Goal: Transaction & Acquisition: Purchase product/service

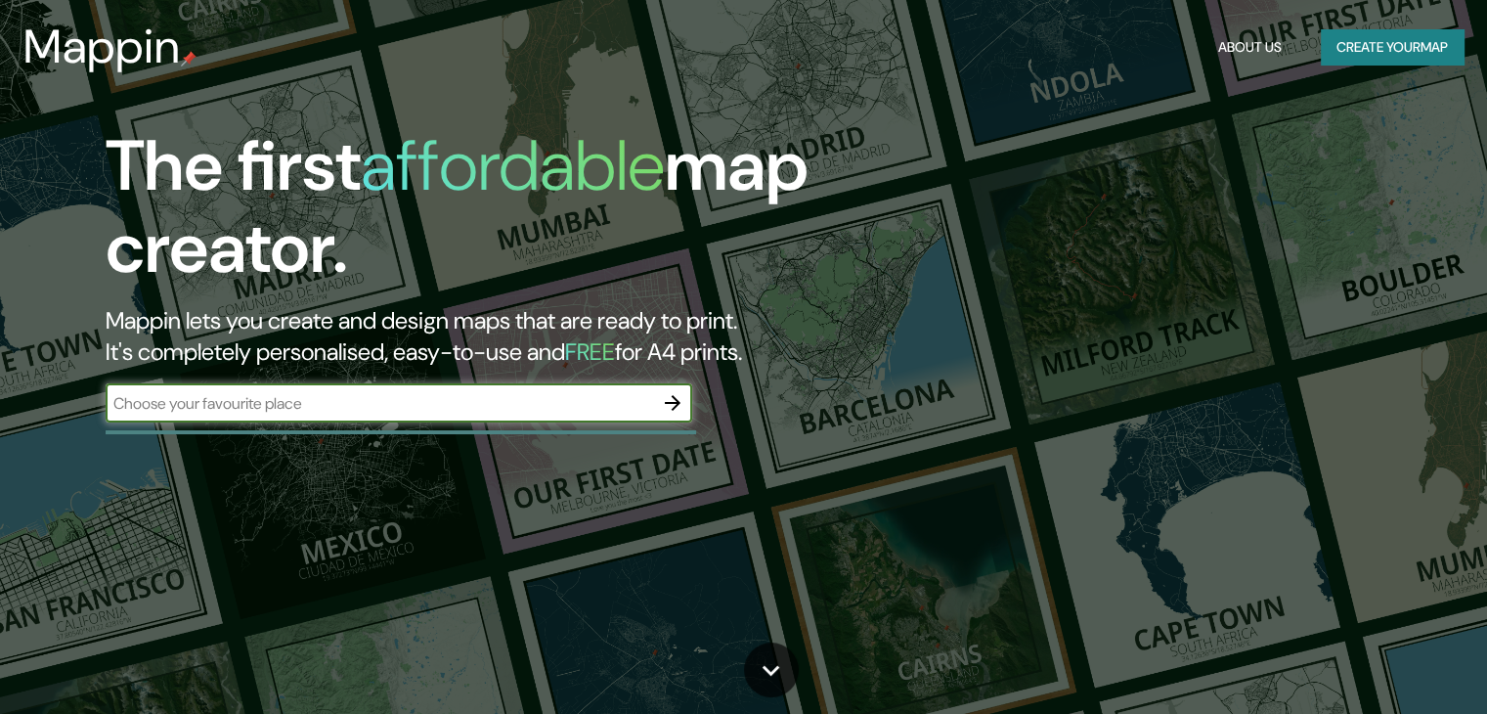
click at [311, 410] on input "text" at bounding box center [379, 403] width 547 height 22
type input "[GEOGRAPHIC_DATA]"
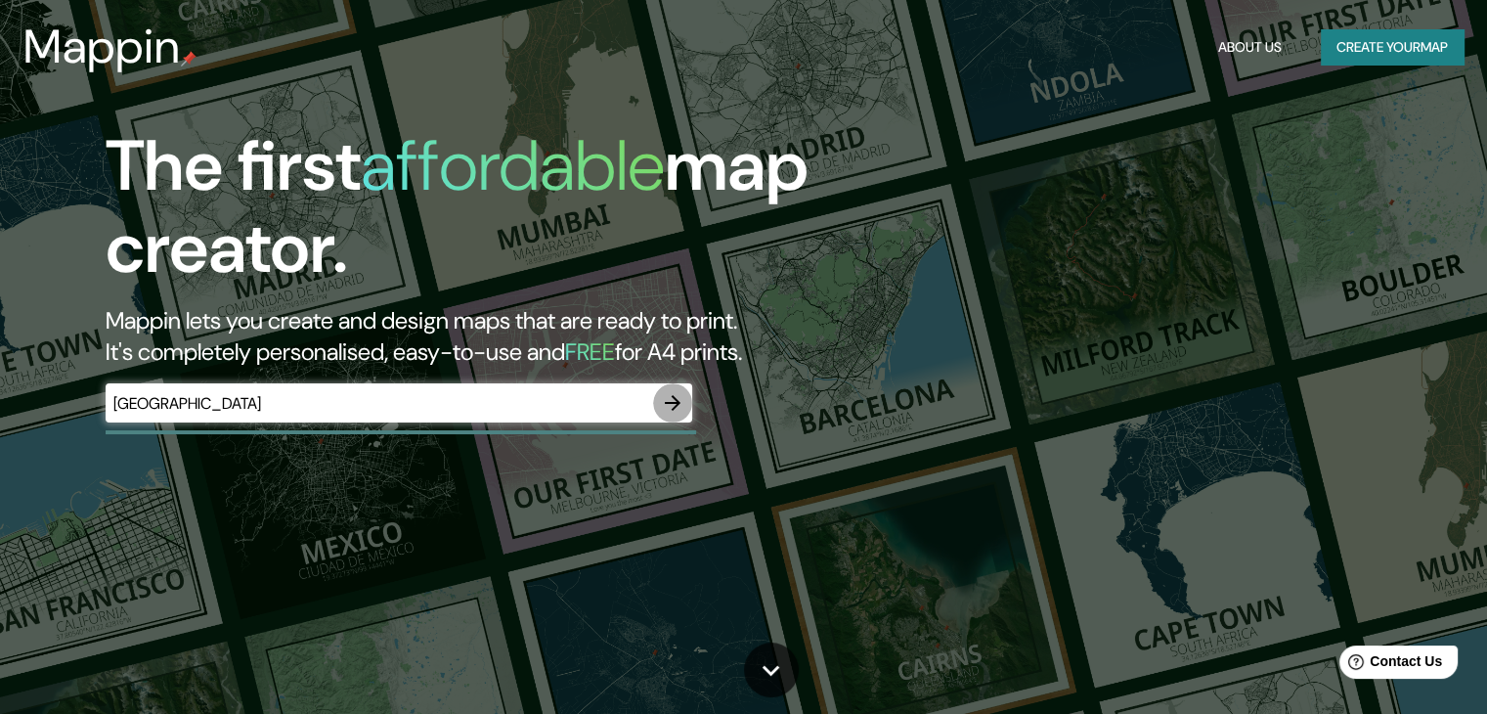
click at [678, 399] on icon "button" at bounding box center [672, 402] width 23 height 23
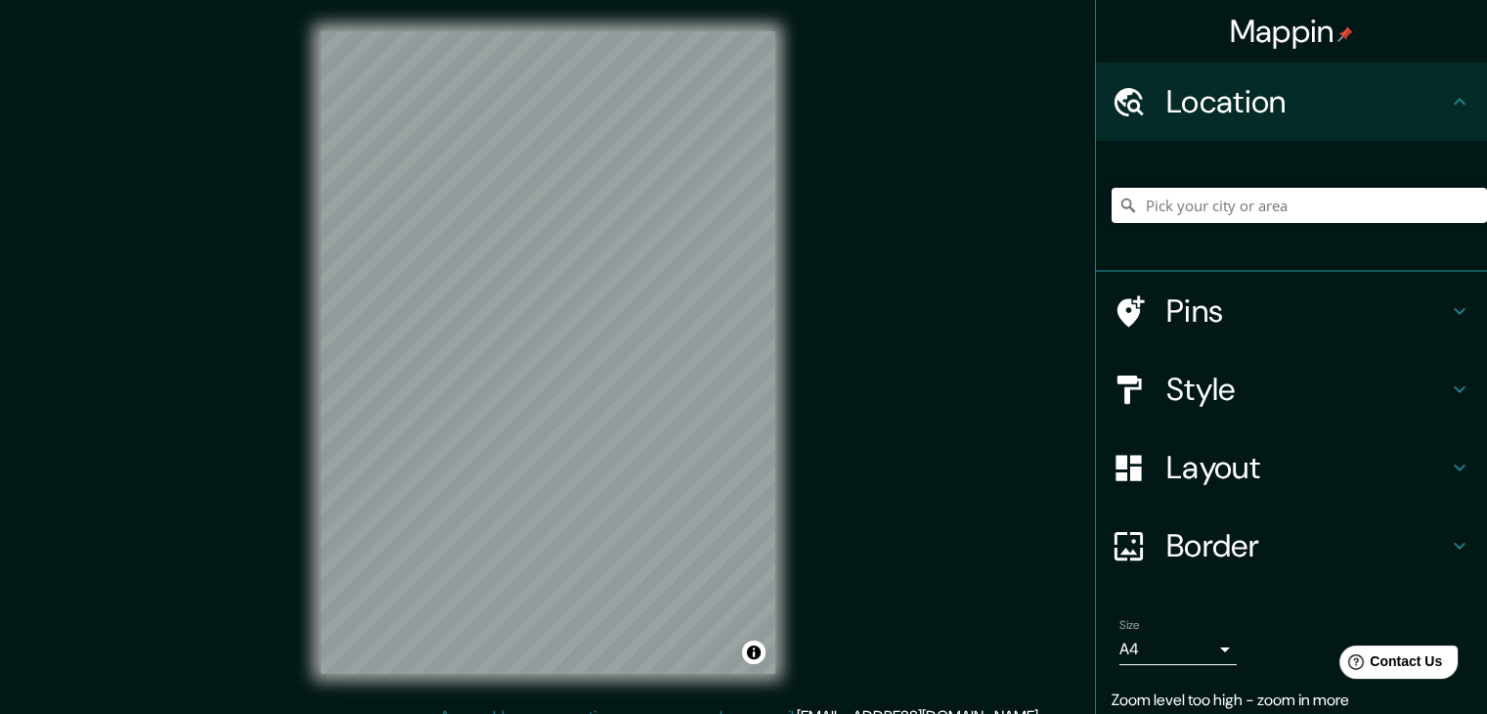
click at [824, 391] on div "Mappin Location Pins Style Layout Border Choose a border. Hint : you can make l…" at bounding box center [743, 368] width 1487 height 736
click at [1372, 195] on input "Pick your city or area" at bounding box center [1299, 205] width 375 height 35
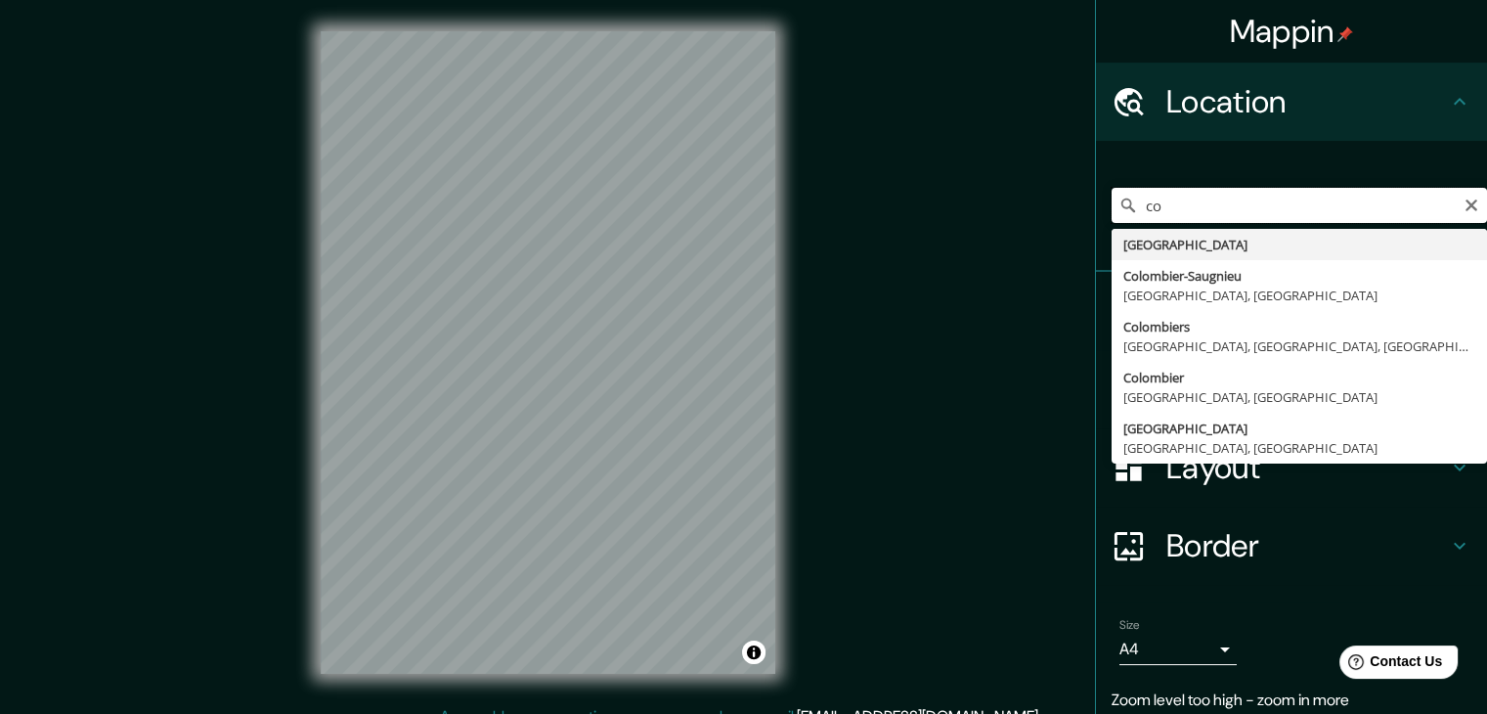
type input "c"
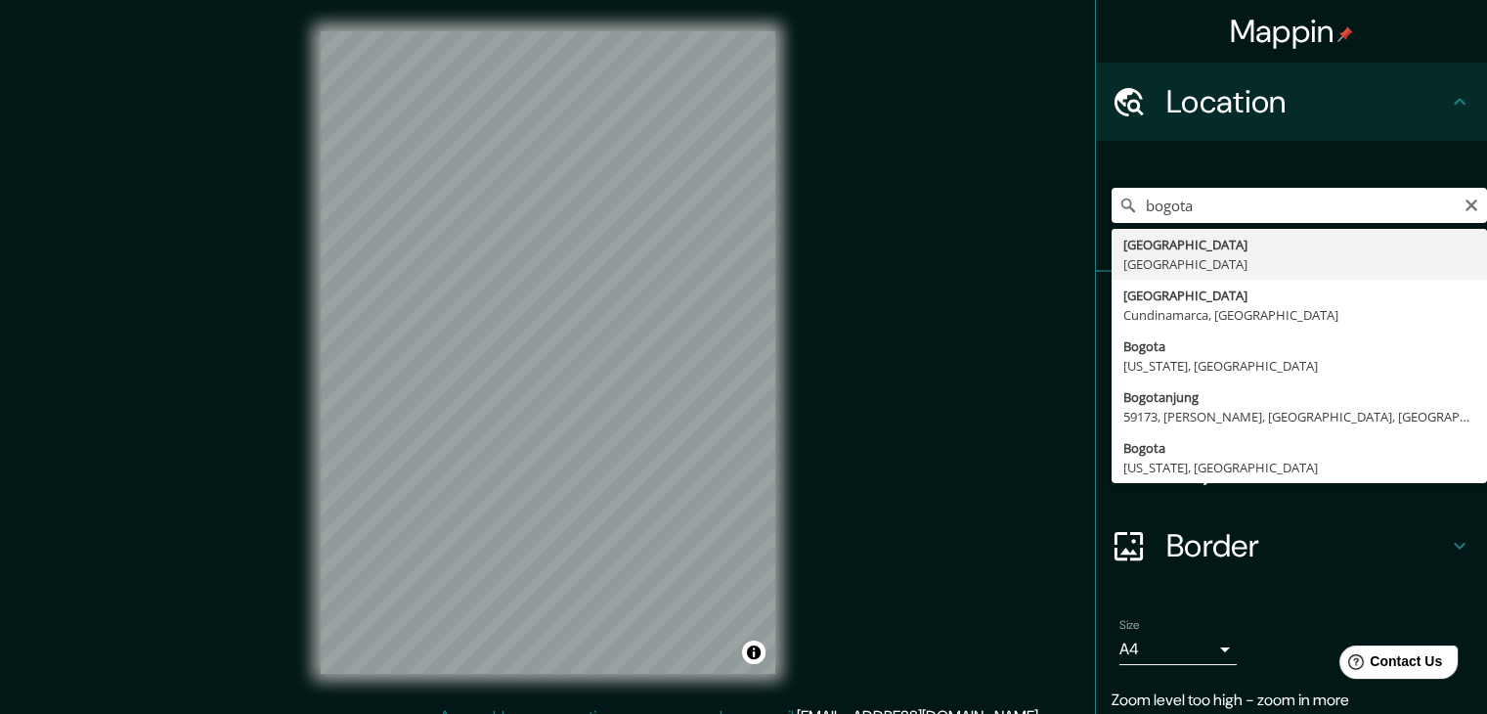
type input "[GEOGRAPHIC_DATA], [GEOGRAPHIC_DATA]"
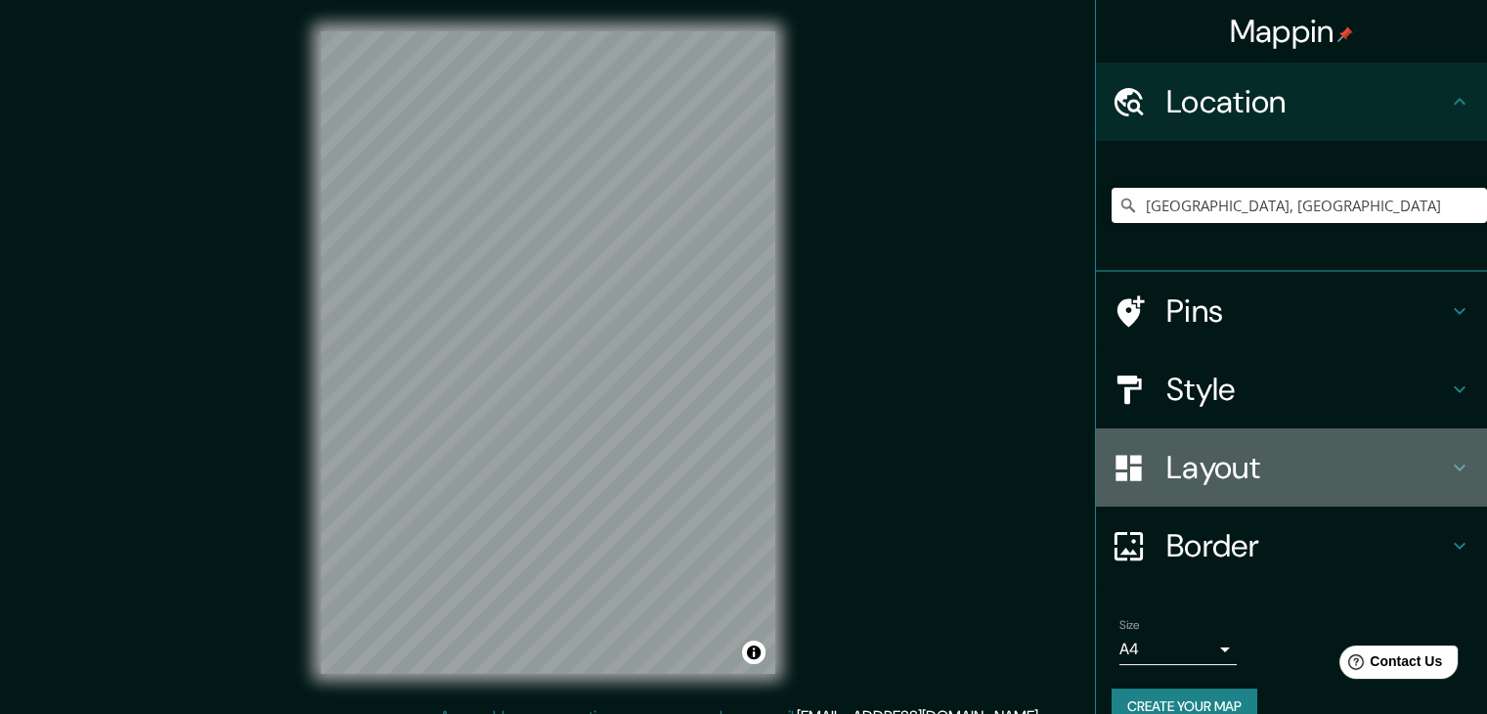
click at [1329, 458] on h4 "Layout" at bounding box center [1307, 467] width 282 height 39
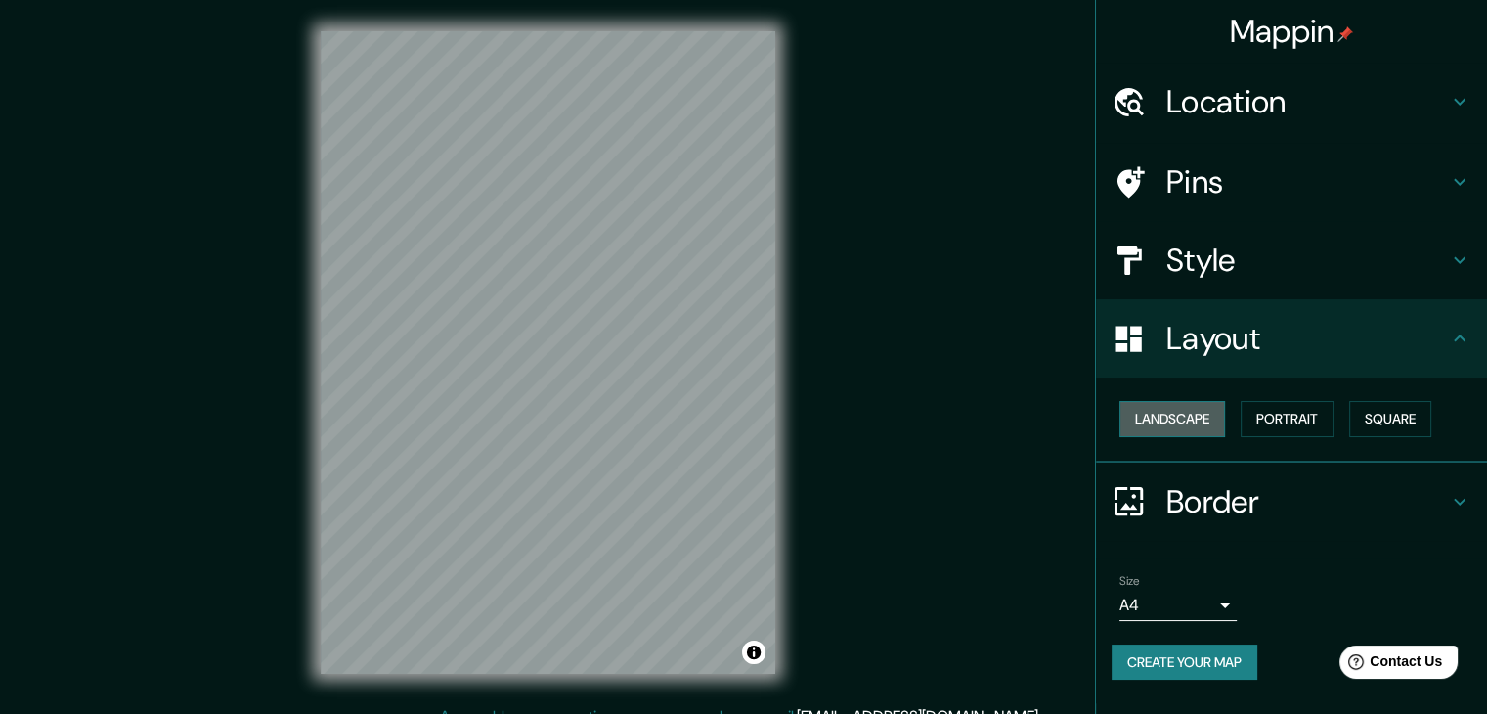
click at [1146, 423] on button "Landscape" at bounding box center [1172, 419] width 106 height 36
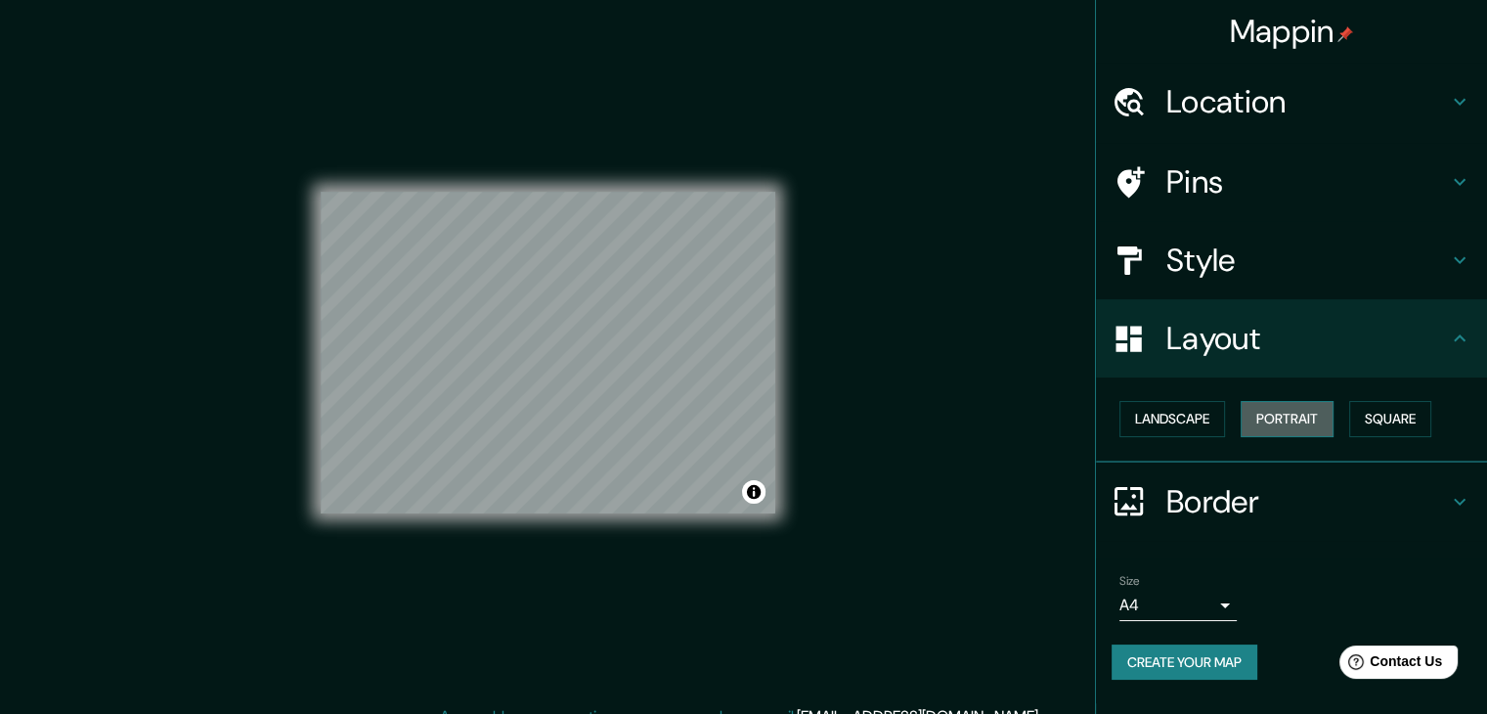
click at [1257, 422] on button "Portrait" at bounding box center [1287, 419] width 93 height 36
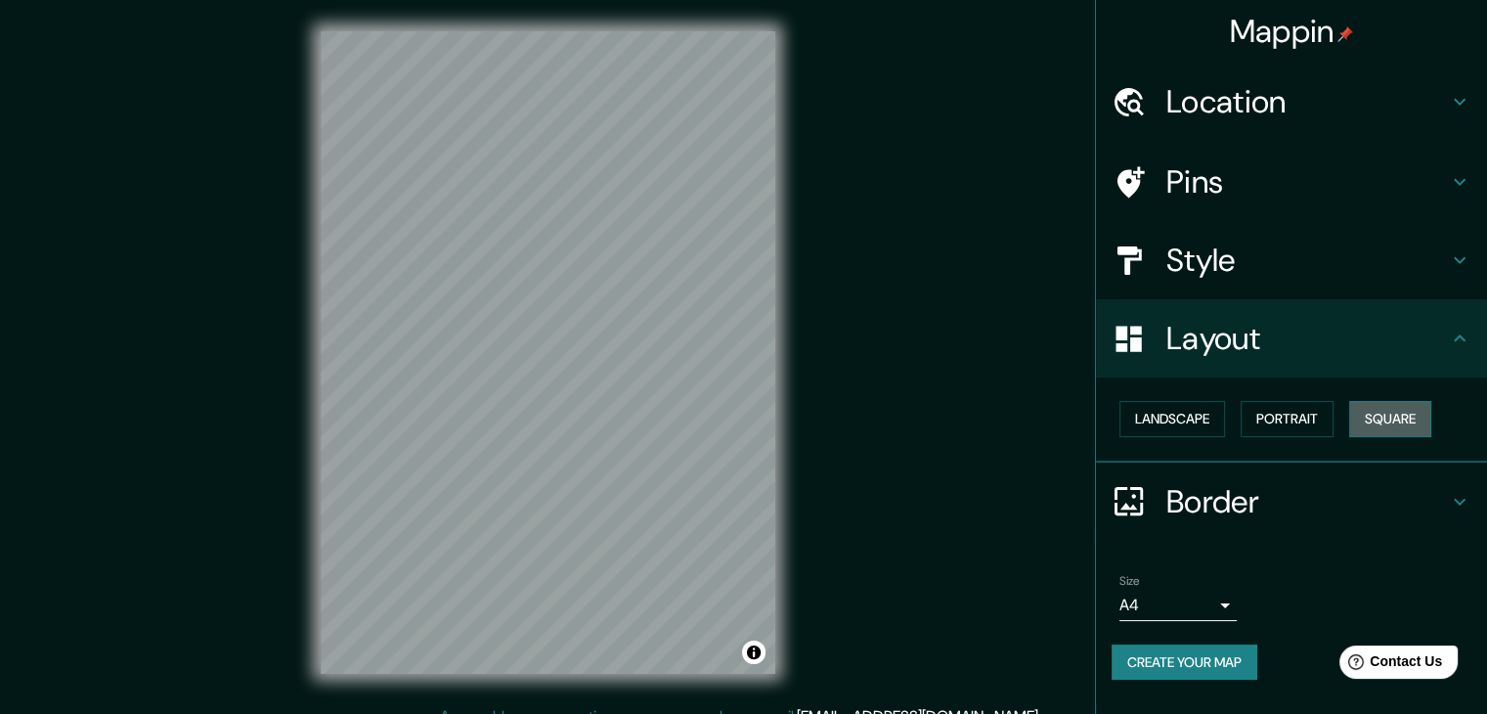
click at [1401, 427] on button "Square" at bounding box center [1390, 419] width 82 height 36
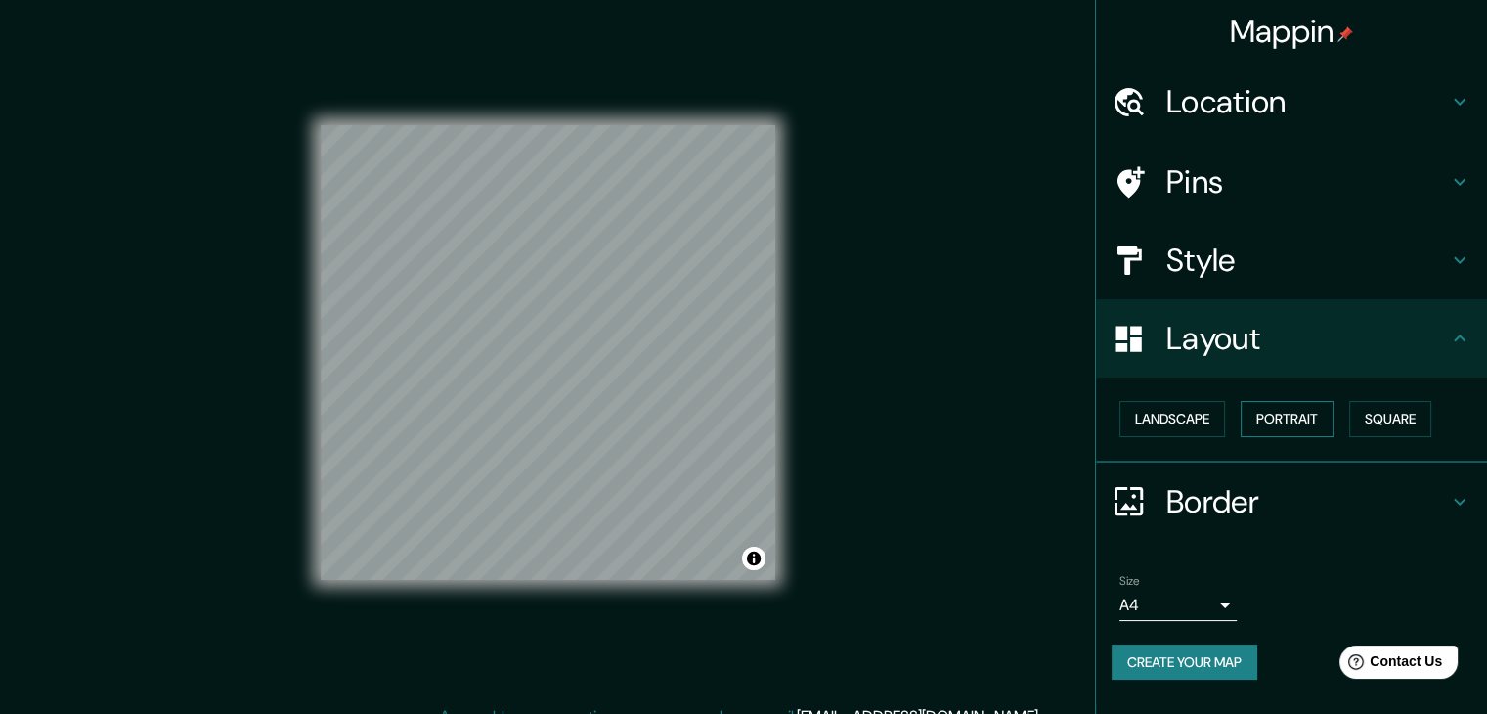
click at [1295, 421] on button "Portrait" at bounding box center [1287, 419] width 93 height 36
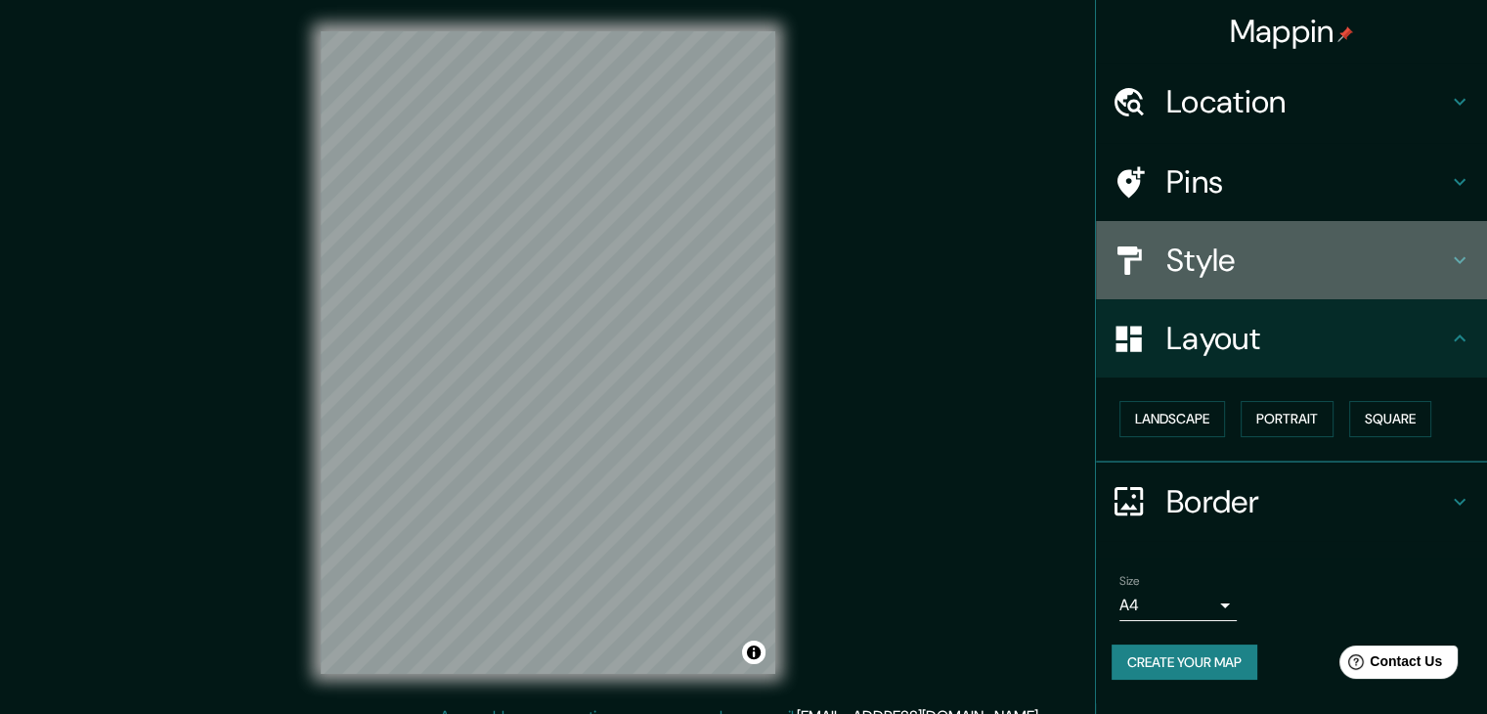
click at [1179, 253] on h4 "Style" at bounding box center [1307, 259] width 282 height 39
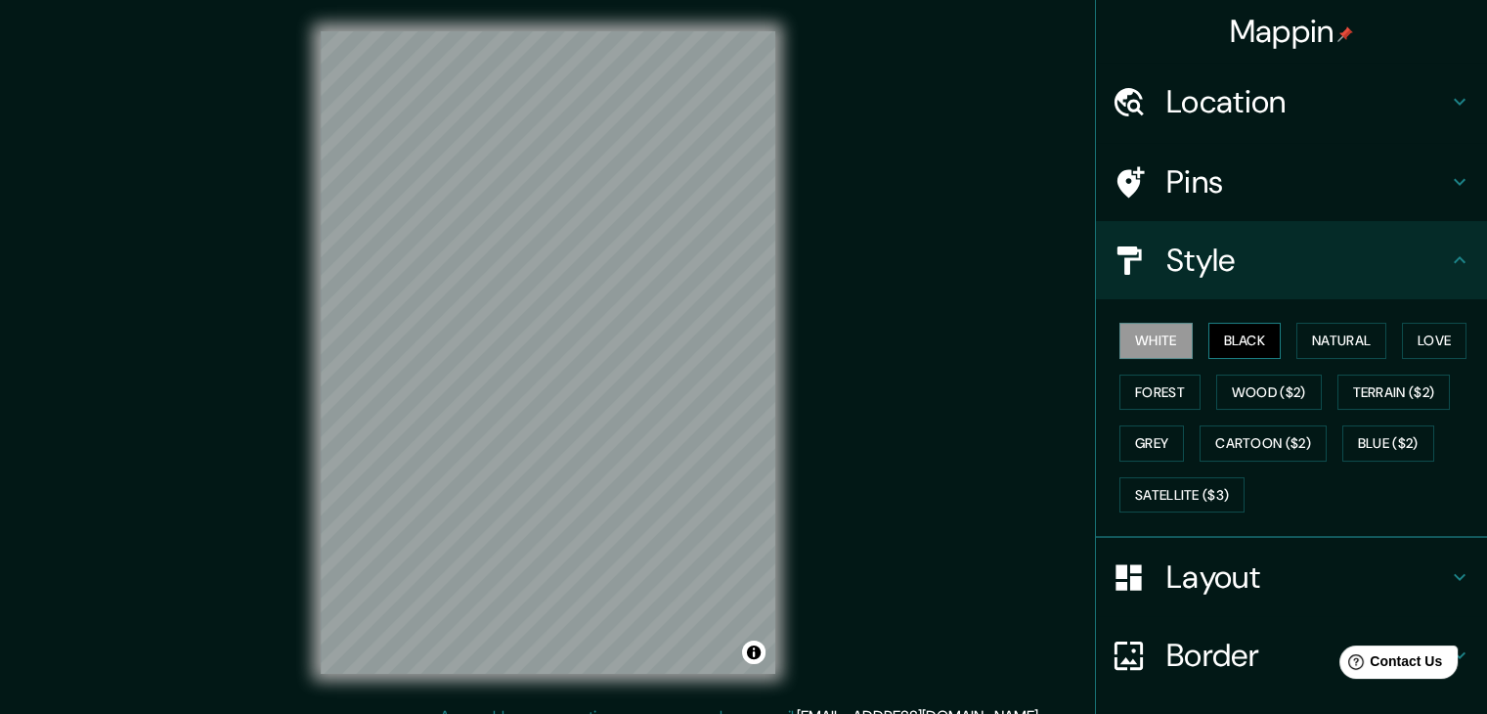
click at [1231, 341] on button "Black" at bounding box center [1244, 341] width 73 height 36
click at [1243, 377] on button "Wood ($2)" at bounding box center [1269, 392] width 106 height 36
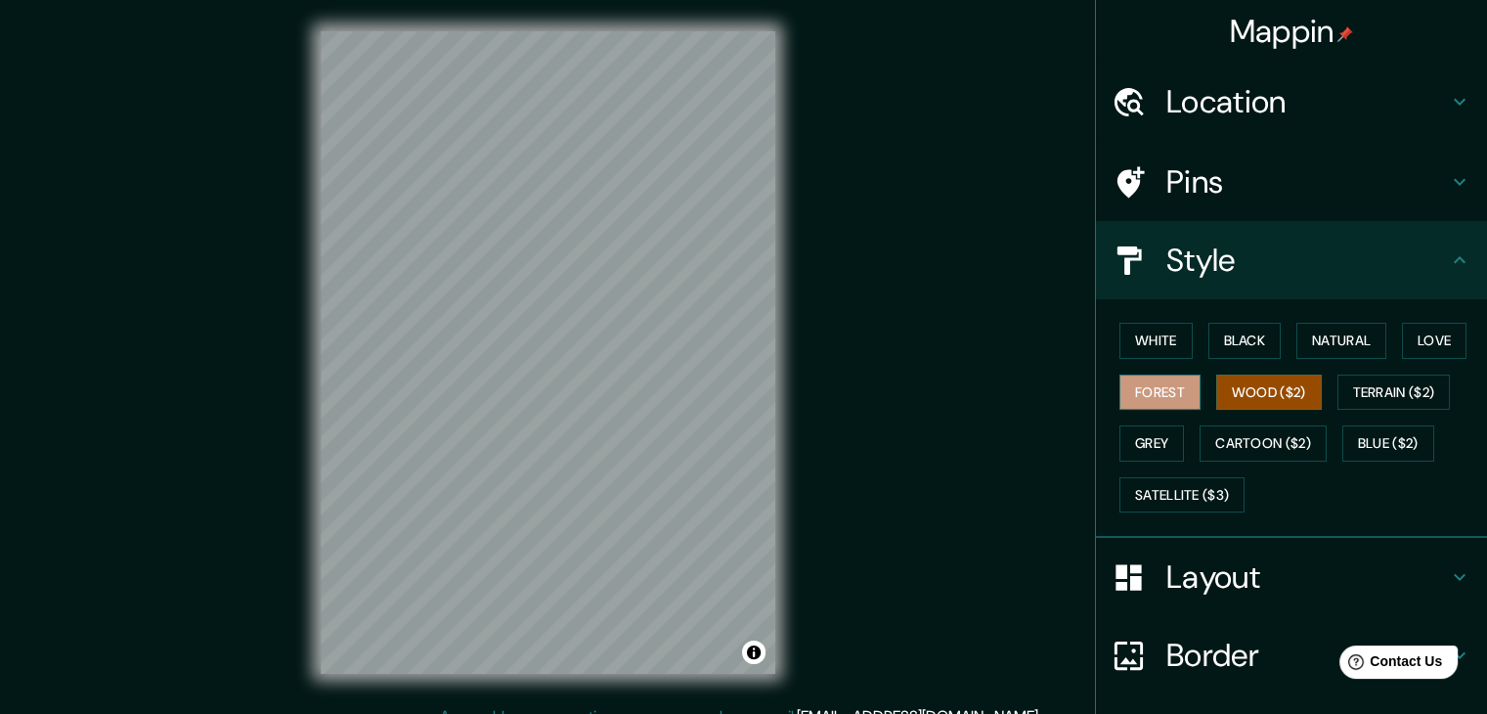
click at [1163, 387] on button "Forest" at bounding box center [1159, 392] width 81 height 36
click at [1343, 335] on button "Natural" at bounding box center [1341, 341] width 90 height 36
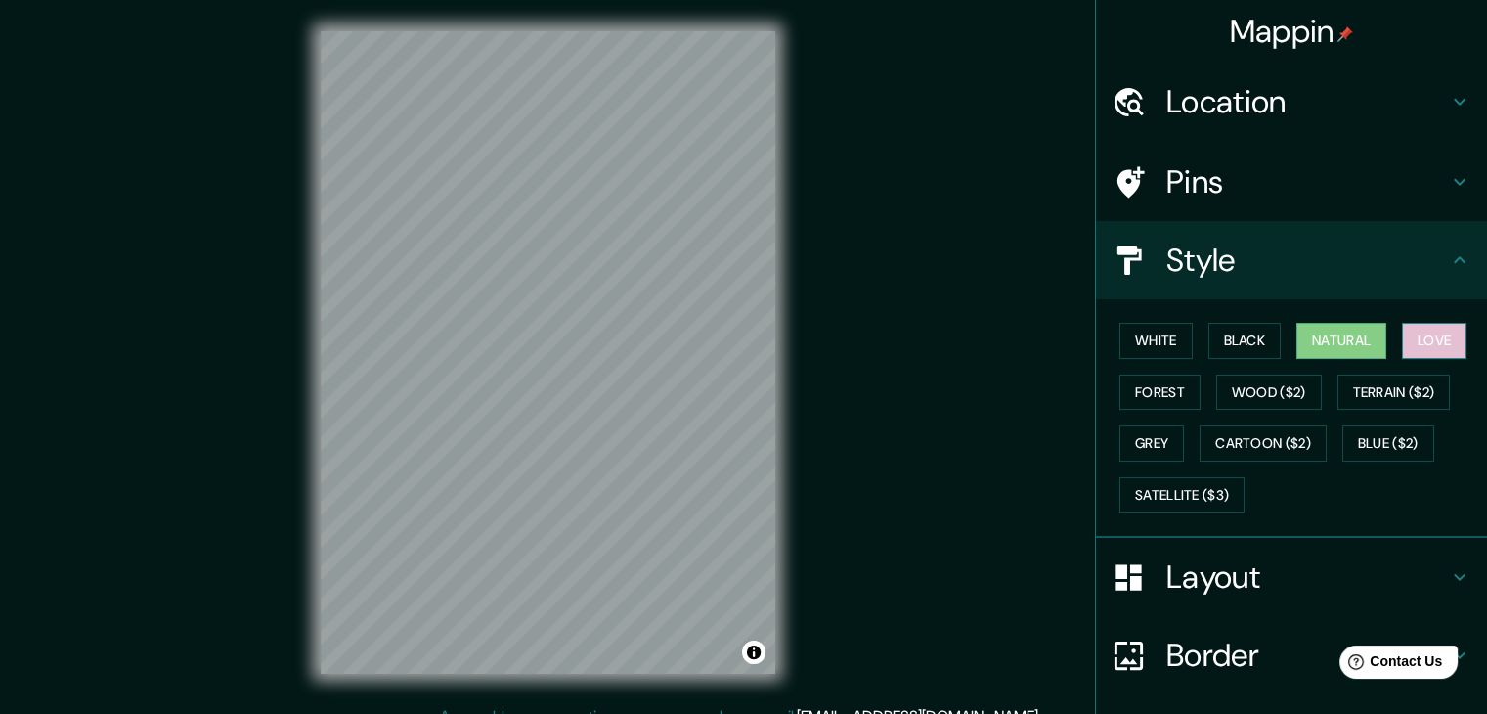
click at [1423, 329] on button "Love" at bounding box center [1434, 341] width 65 height 36
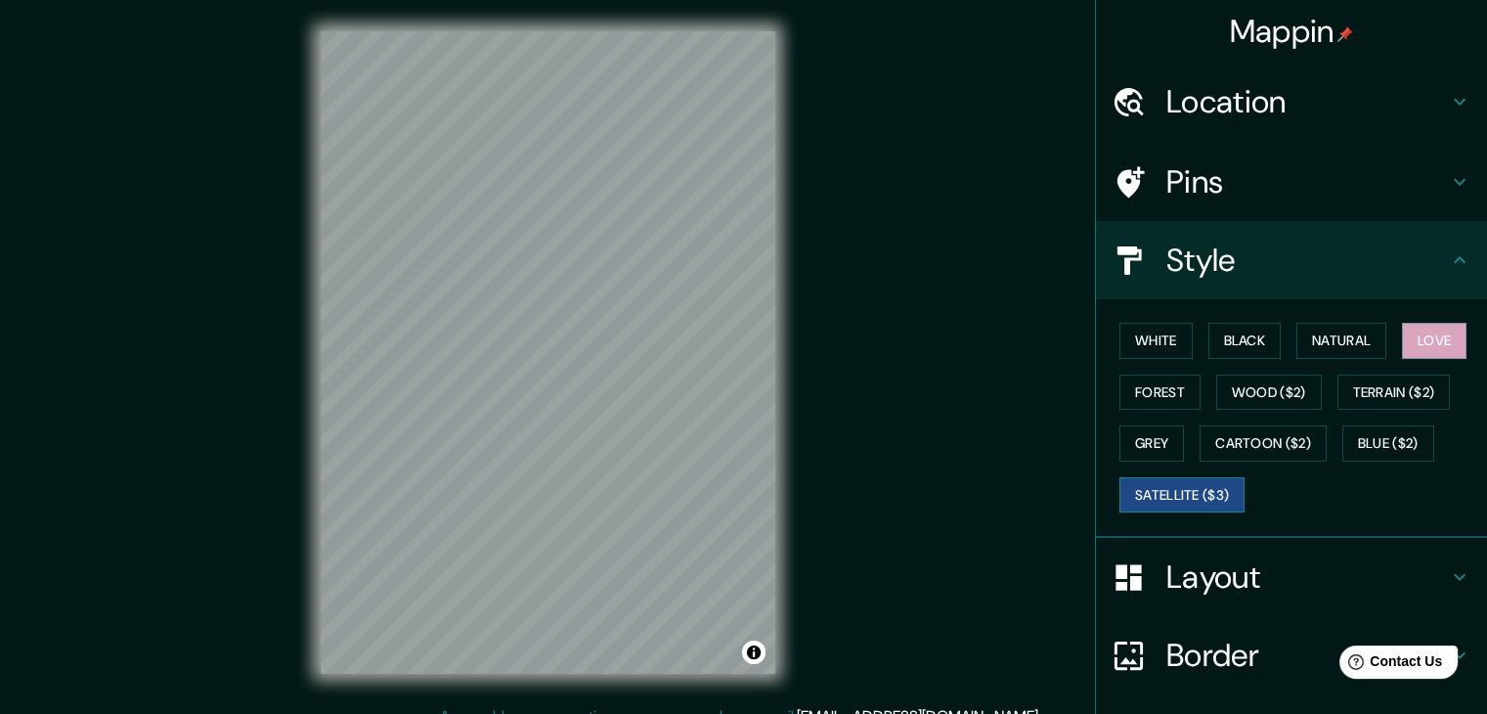
click at [1173, 489] on button "Satellite ($3)" at bounding box center [1181, 495] width 125 height 36
click at [1384, 434] on button "Blue ($2)" at bounding box center [1388, 443] width 92 height 36
click at [1137, 494] on button "Satellite ($3)" at bounding box center [1181, 495] width 125 height 36
click at [1251, 450] on button "Cartoon ($2)" at bounding box center [1262, 443] width 127 height 36
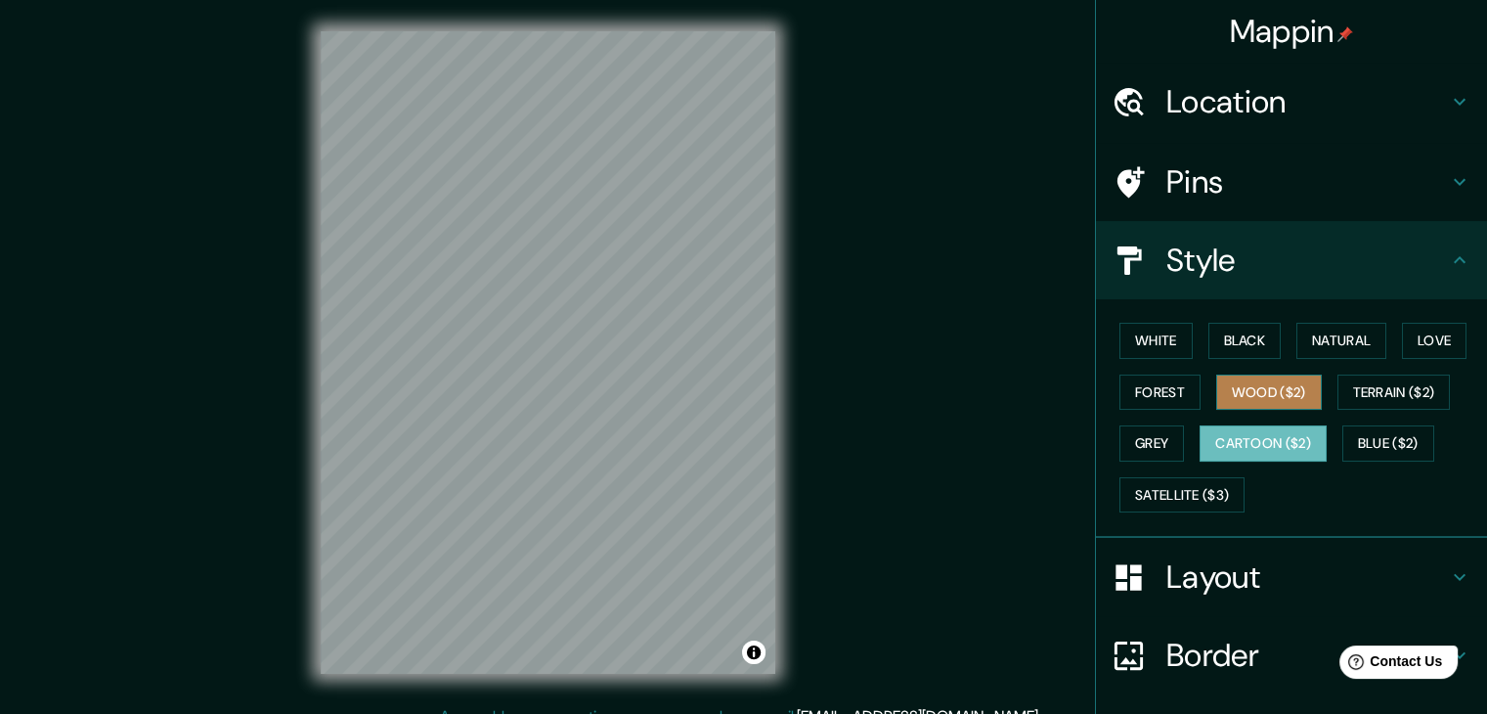
click at [1275, 392] on button "Wood ($2)" at bounding box center [1269, 392] width 106 height 36
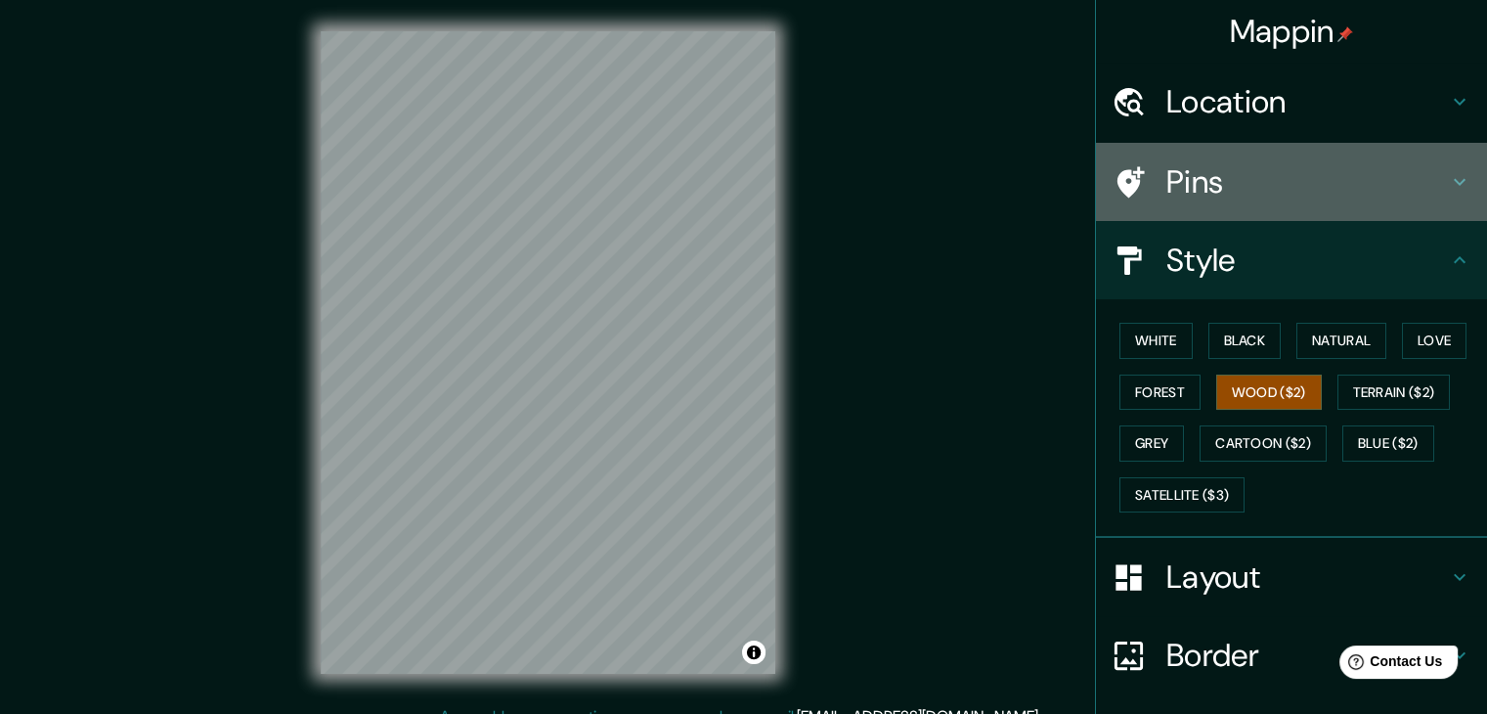
click at [1139, 204] on div "Pins" at bounding box center [1291, 182] width 391 height 78
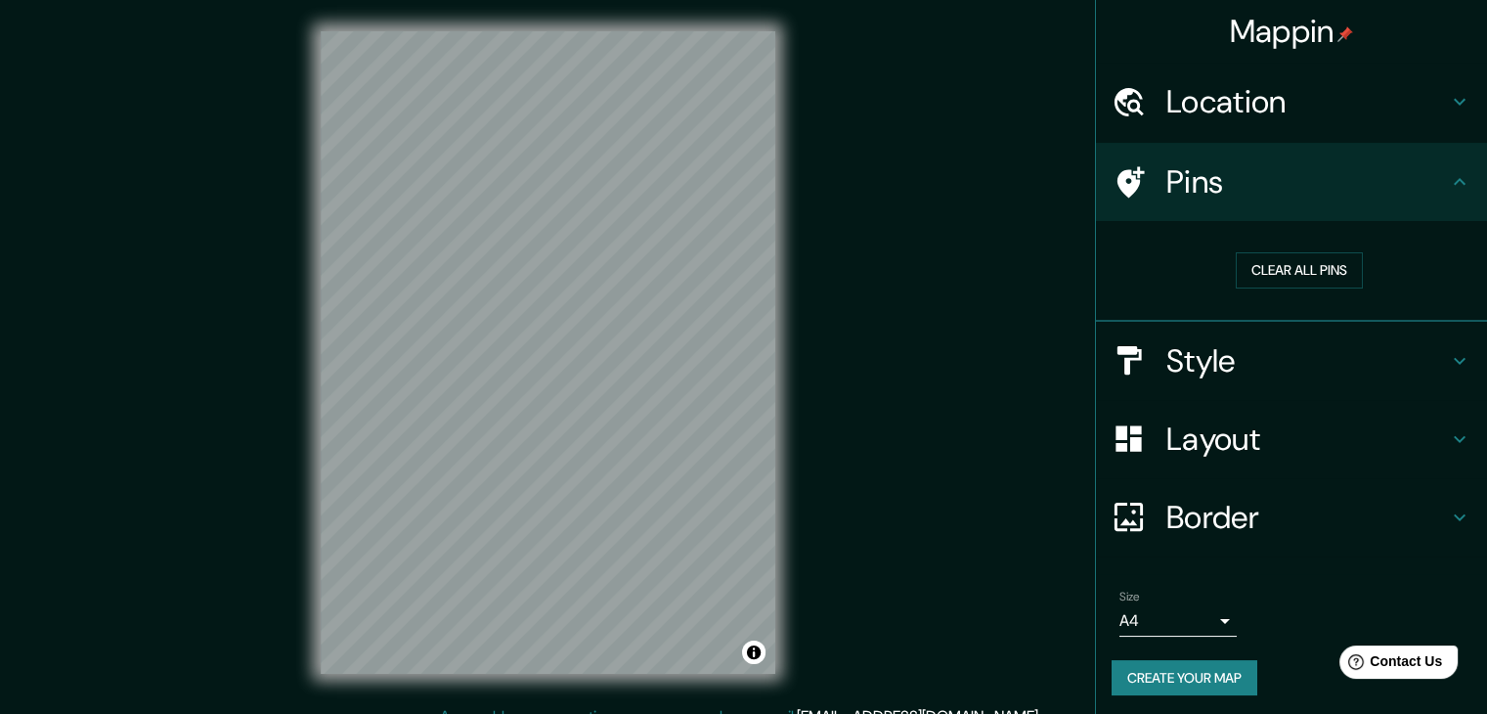
click at [1166, 114] on h4 "Location" at bounding box center [1307, 101] width 282 height 39
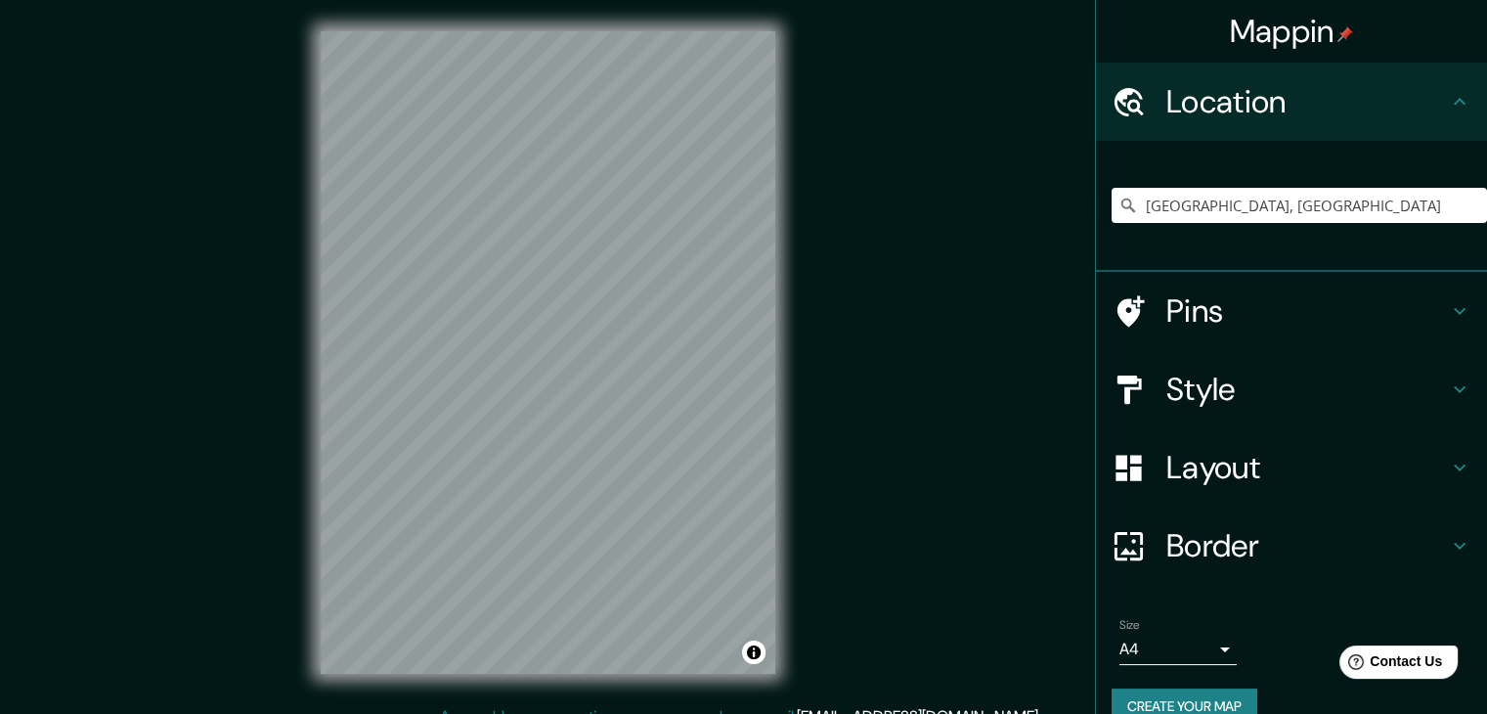
scroll to position [33, 0]
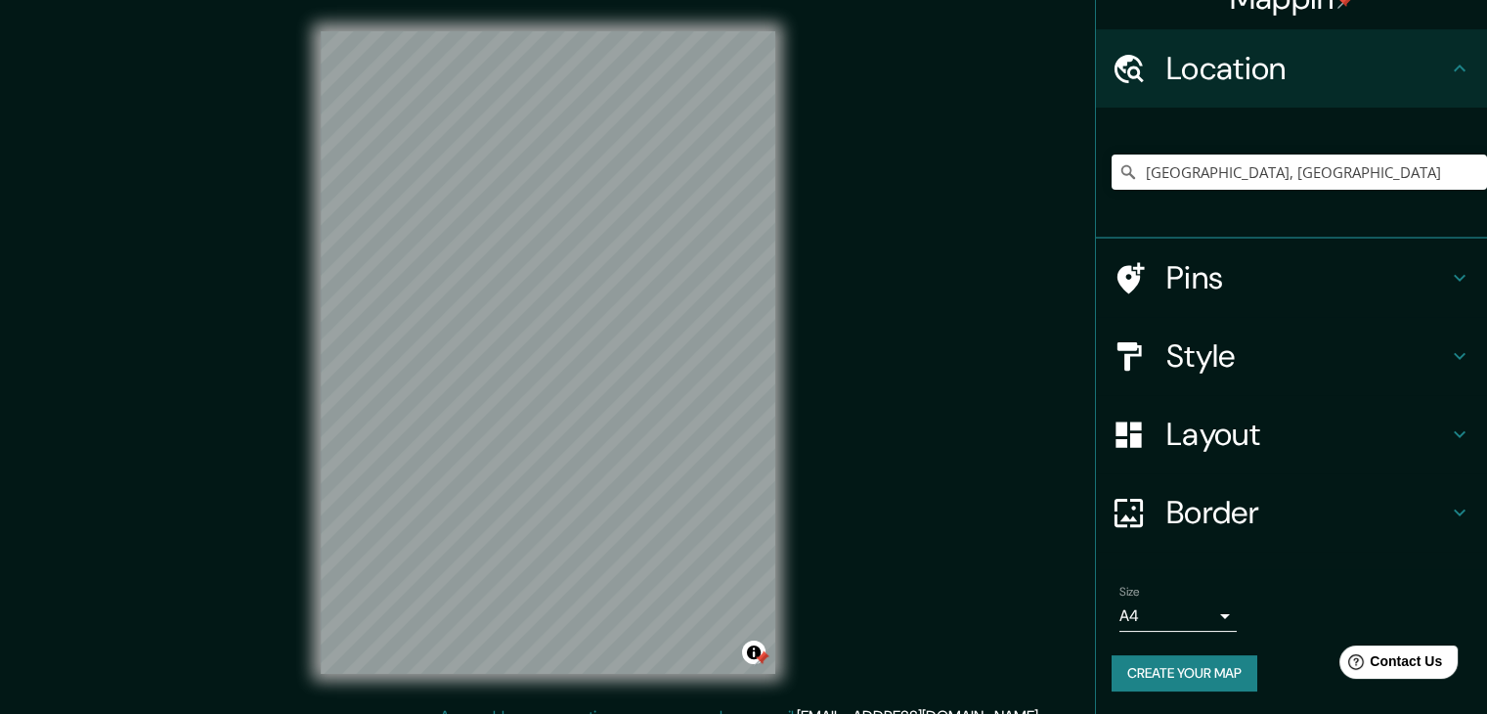
click at [754, 650] on div at bounding box center [762, 658] width 16 height 16
click at [754, 650] on button "Toggle attribution" at bounding box center [753, 651] width 23 height 23
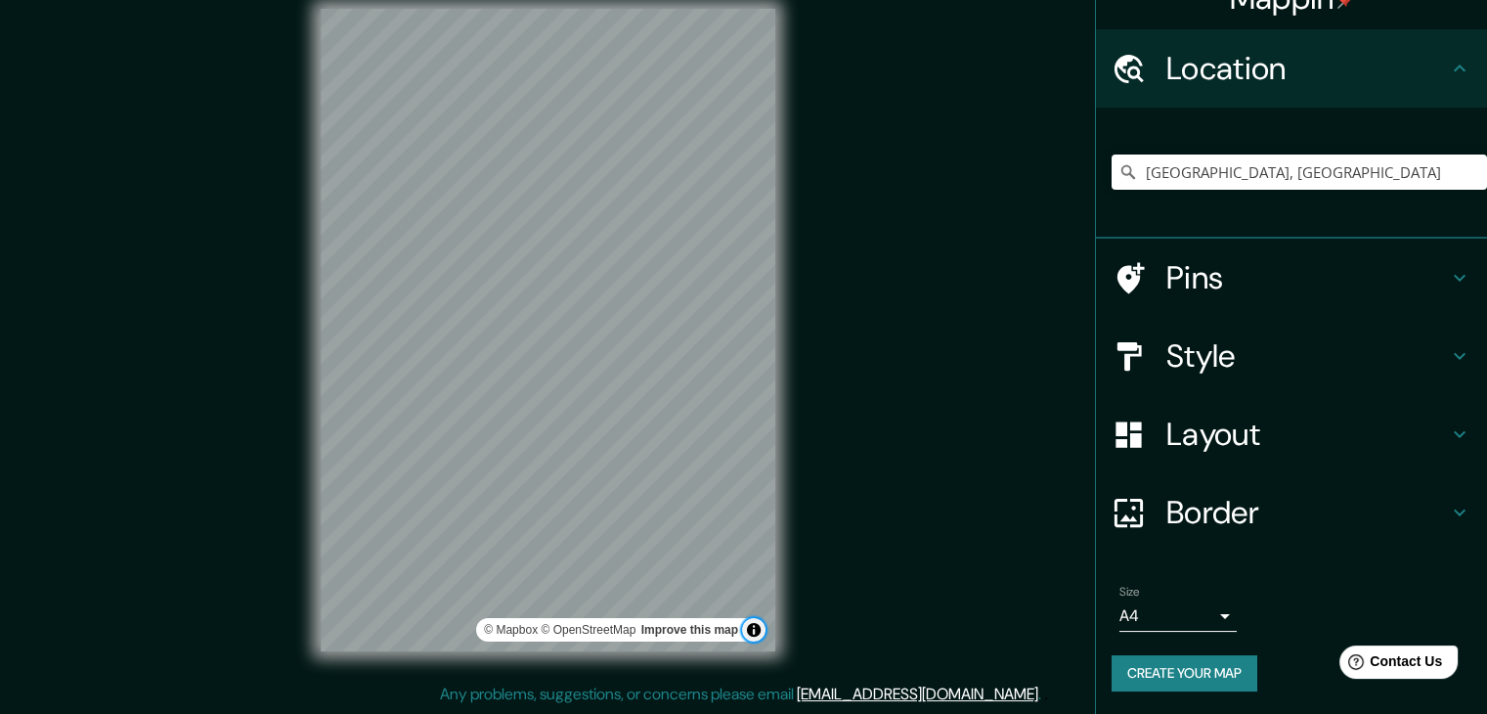
scroll to position [0, 0]
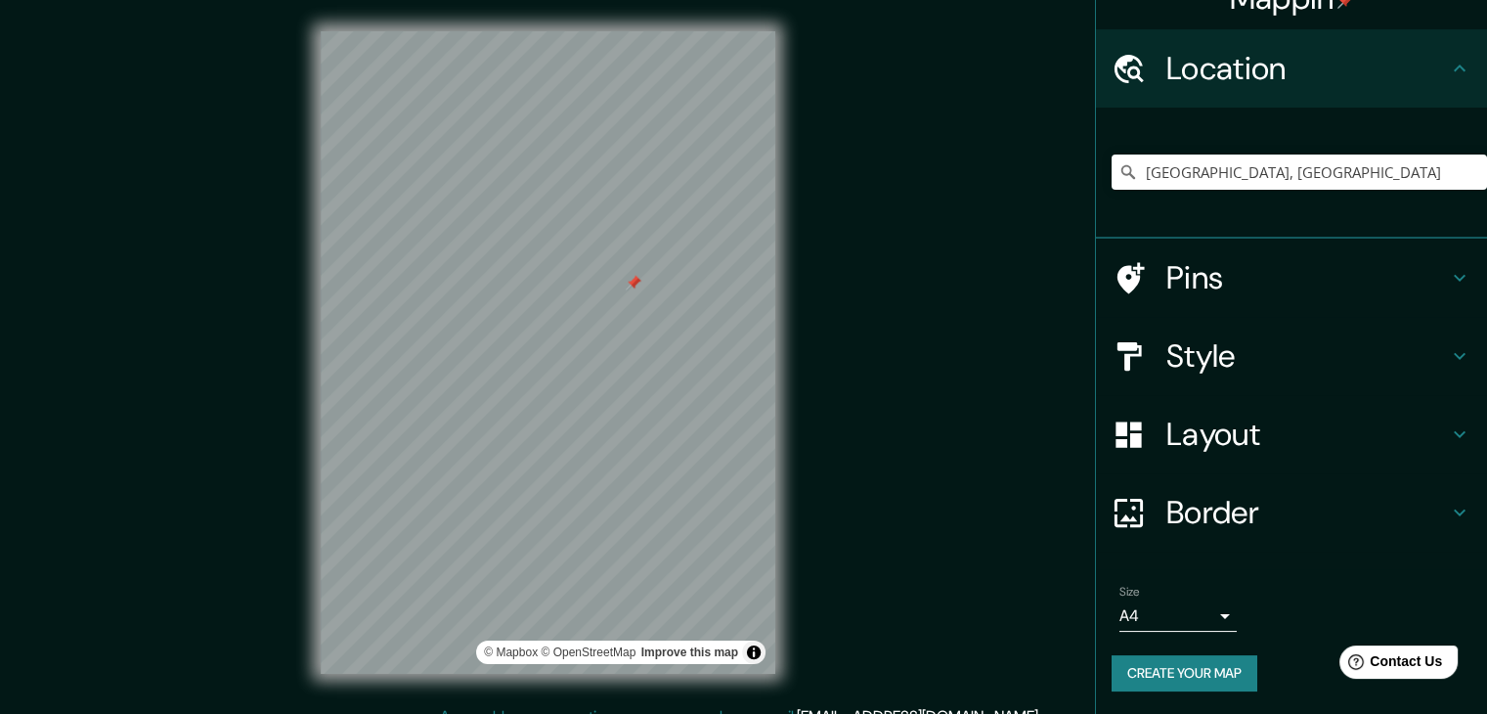
drag, startPoint x: 528, startPoint y: 294, endPoint x: 641, endPoint y: 283, distance: 114.0
click at [641, 283] on div at bounding box center [634, 283] width 16 height 16
click at [640, 282] on div at bounding box center [640, 283] width 16 height 16
